Goal: Task Accomplishment & Management: Manage account settings

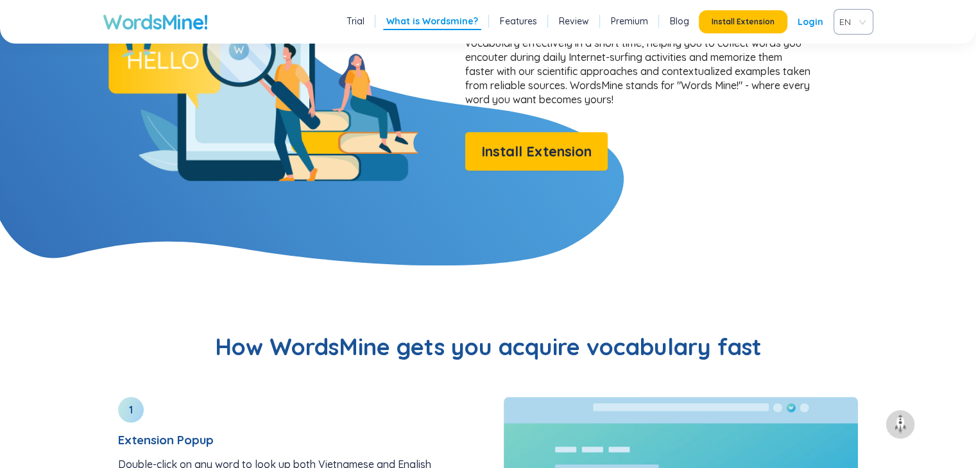
scroll to position [1219, 0]
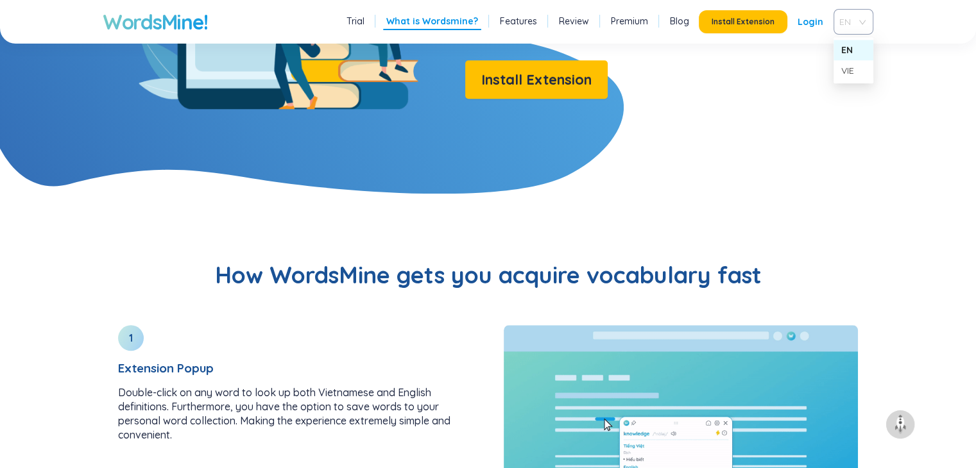
click at [862, 24] on div "EN" at bounding box center [853, 22] width 40 height 26
click at [851, 72] on div "VIE" at bounding box center [853, 71] width 24 height 14
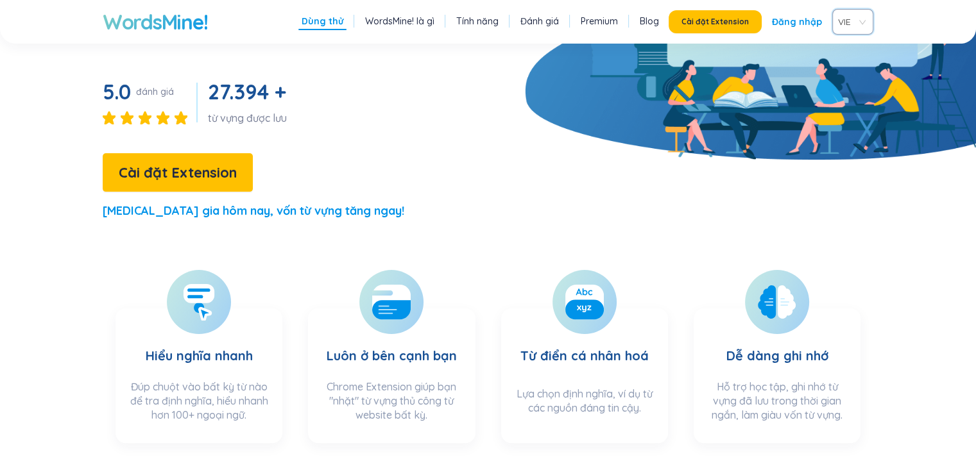
scroll to position [0, 0]
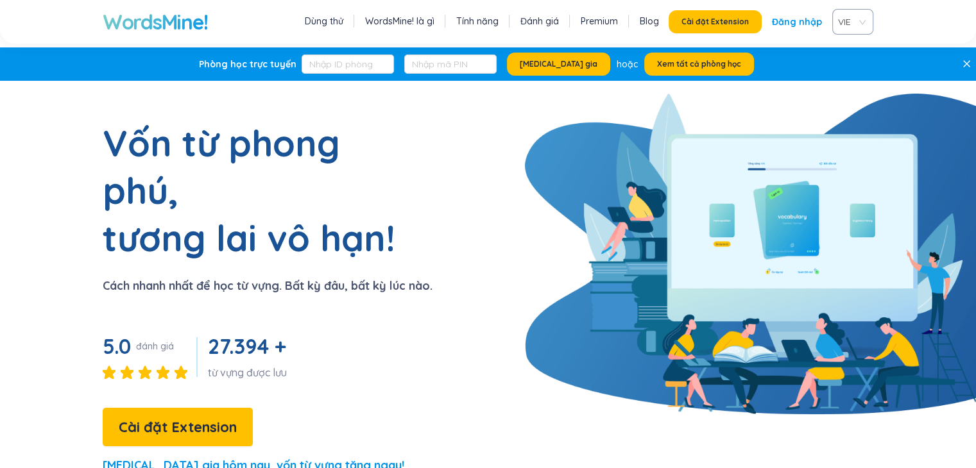
click at [329, 19] on link "Dùng thử" at bounding box center [324, 21] width 38 height 13
click at [686, 62] on span "Xem tất cả phòng học" at bounding box center [699, 64] width 84 height 10
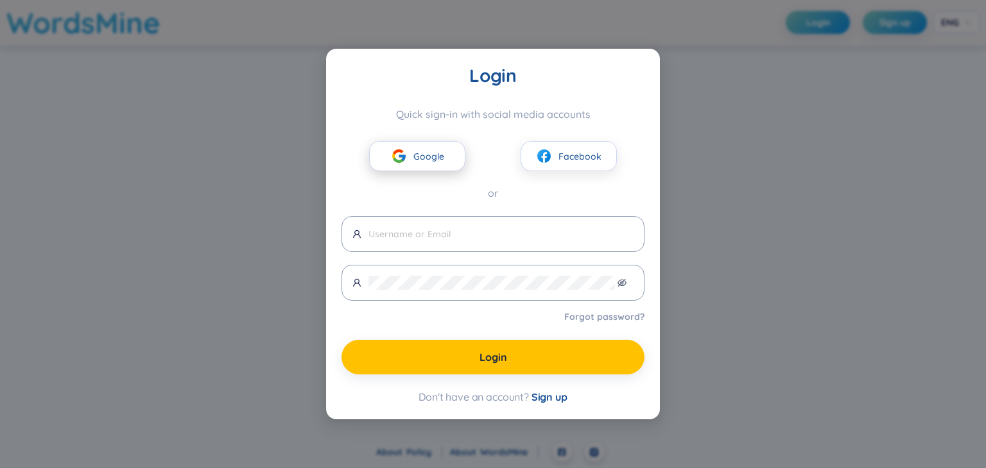
click at [404, 152] on img at bounding box center [399, 156] width 16 height 16
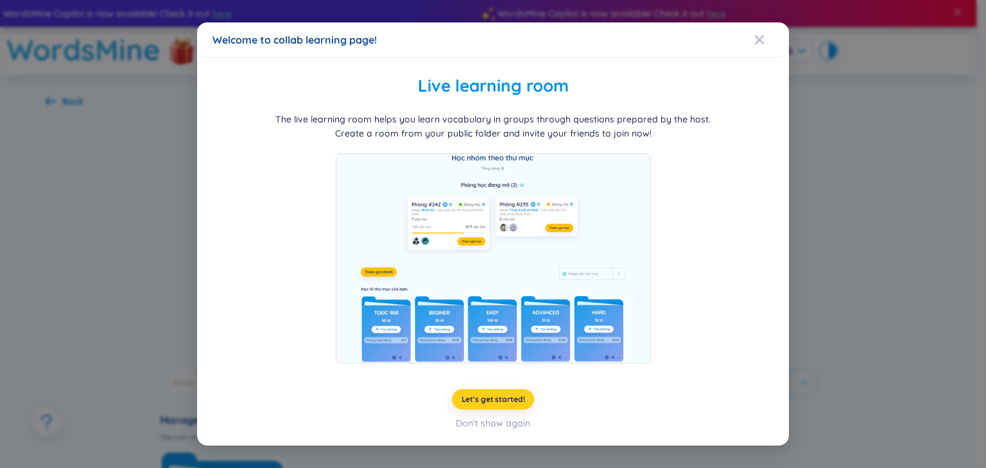
click at [493, 402] on span "Let's get started!" at bounding box center [493, 400] width 64 height 10
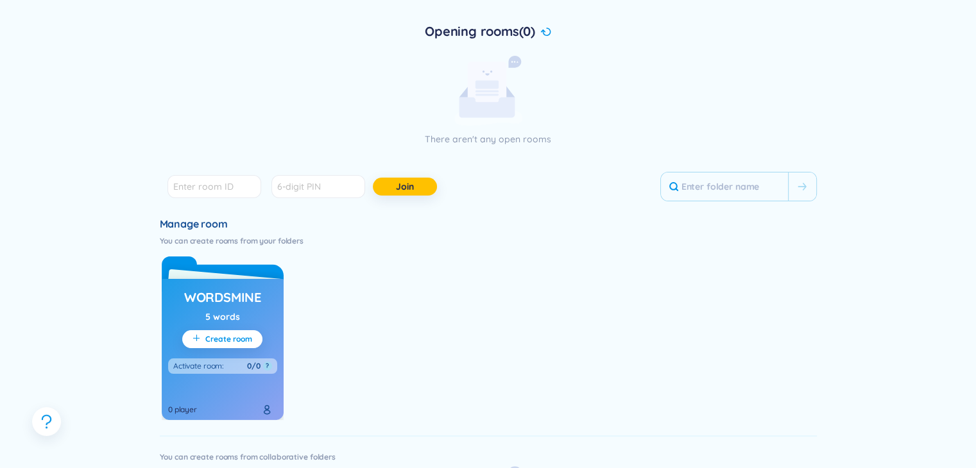
scroll to position [237, 0]
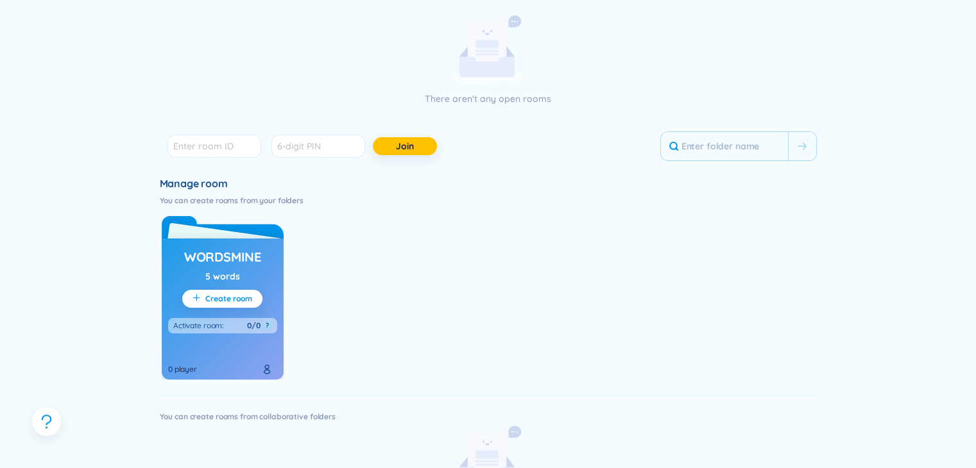
click at [223, 230] on div "WordsMine 5 words Create room Activate room : 0/0 ? 0 player" at bounding box center [223, 295] width 122 height 170
click at [217, 261] on h3 "WordsMine" at bounding box center [222, 257] width 77 height 18
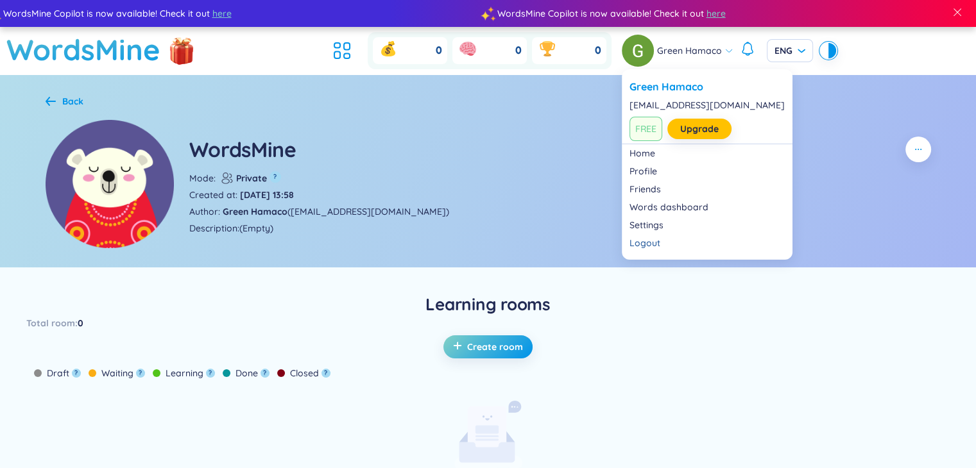
click at [701, 52] on span "Green Hamaco" at bounding box center [689, 51] width 65 height 14
click at [650, 226] on link "Settings" at bounding box center [706, 225] width 155 height 13
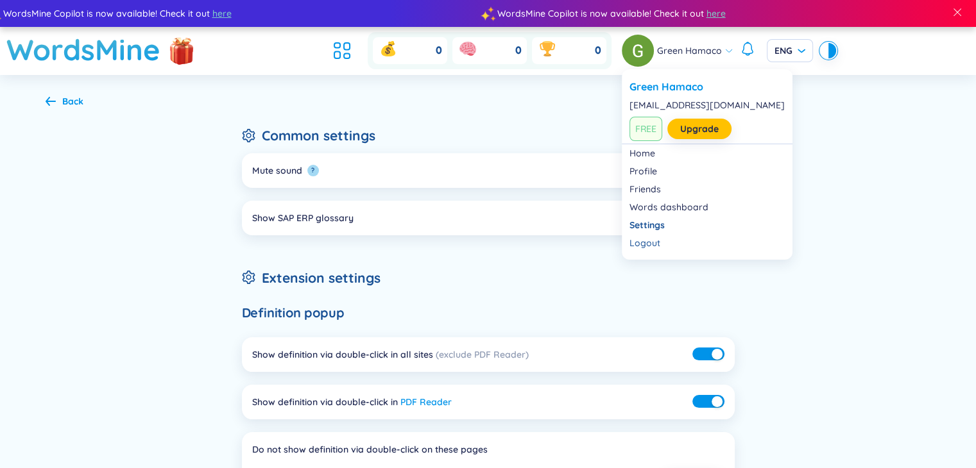
click at [725, 52] on icon at bounding box center [728, 50] width 9 height 9
click at [652, 241] on div "Logout" at bounding box center [706, 243] width 155 height 13
